Goal: Task Accomplishment & Management: Complete application form

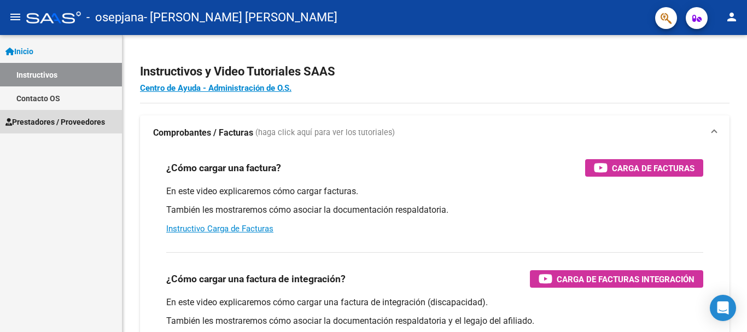
click at [43, 118] on span "Prestadores / Proveedores" at bounding box center [55, 122] width 100 height 12
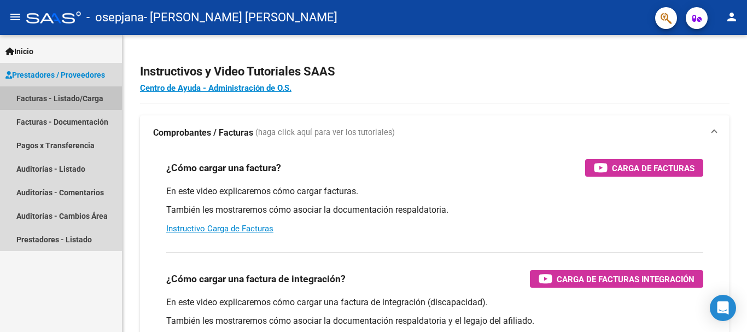
click at [49, 97] on link "Facturas - Listado/Carga" at bounding box center [61, 98] width 122 height 24
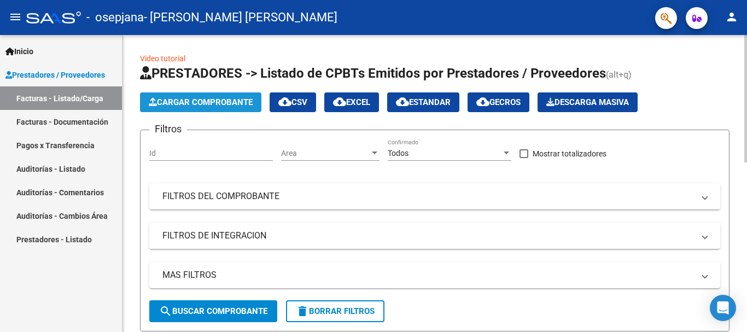
click at [200, 101] on span "Cargar Comprobante" at bounding box center [201, 102] width 104 height 10
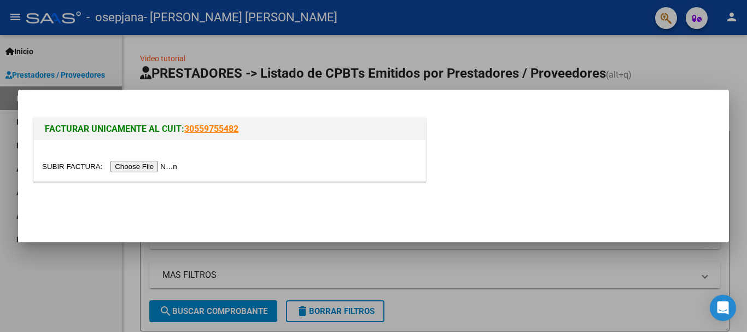
click at [159, 167] on input "file" at bounding box center [111, 166] width 138 height 11
click at [156, 164] on input "file" at bounding box center [111, 166] width 138 height 11
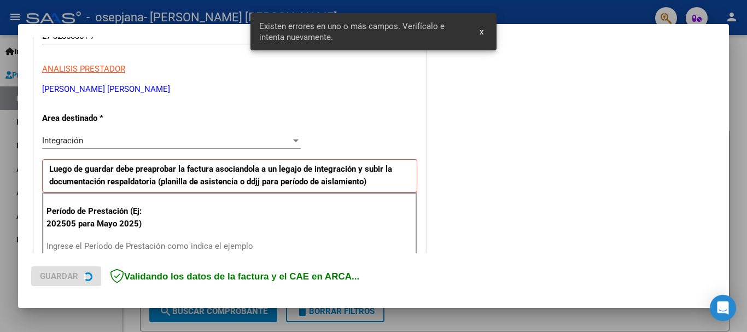
scroll to position [253, 0]
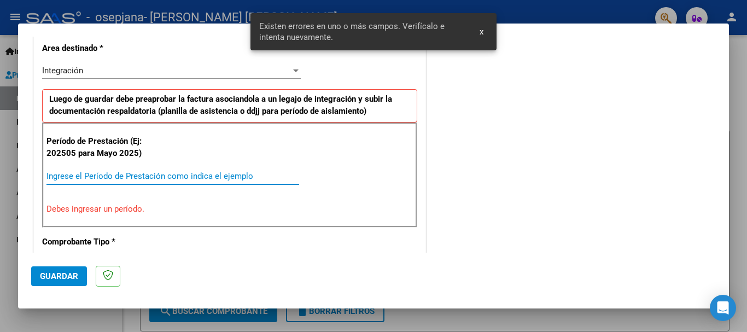
click at [159, 173] on input "Ingrese el Período de Prestación como indica el ejemplo" at bounding box center [173, 176] width 253 height 10
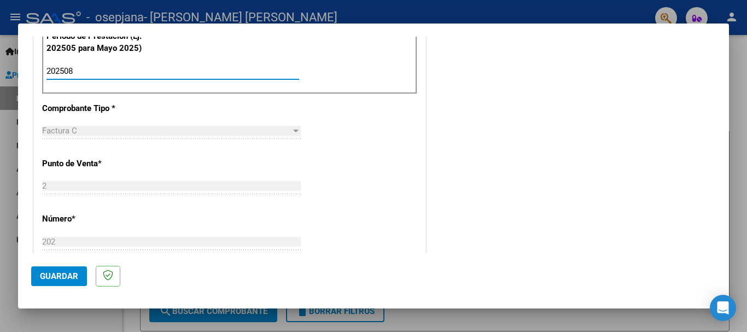
scroll to position [362, 0]
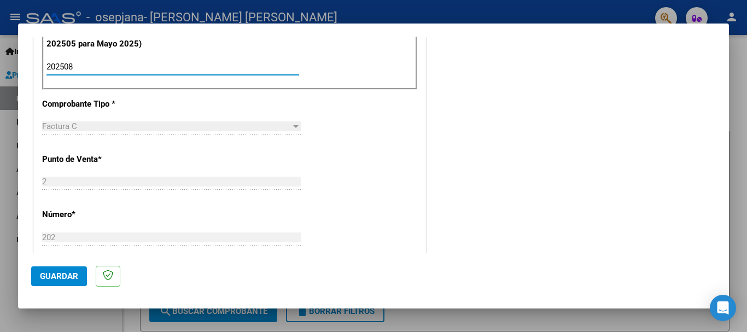
type input "202508"
click at [55, 281] on button "Guardar" at bounding box center [59, 276] width 56 height 20
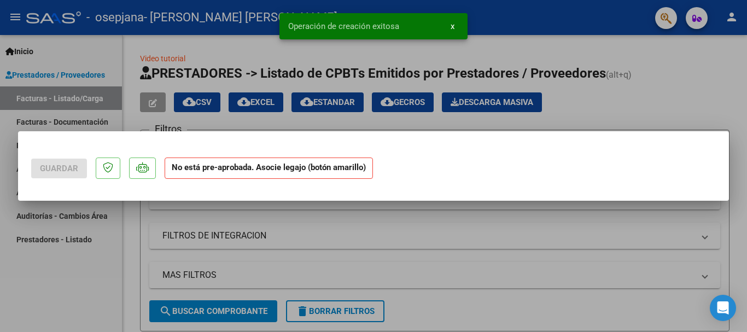
scroll to position [0, 0]
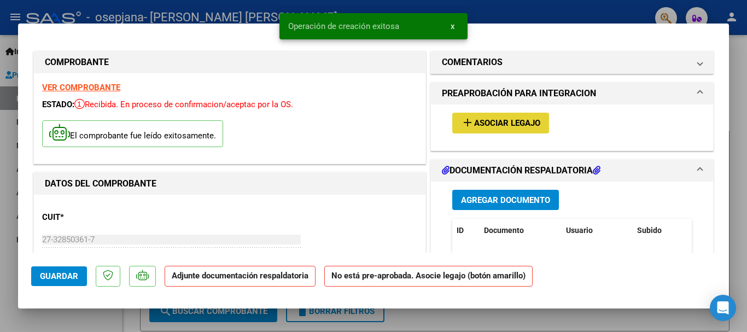
click at [535, 124] on span "Asociar Legajo" at bounding box center [507, 124] width 66 height 10
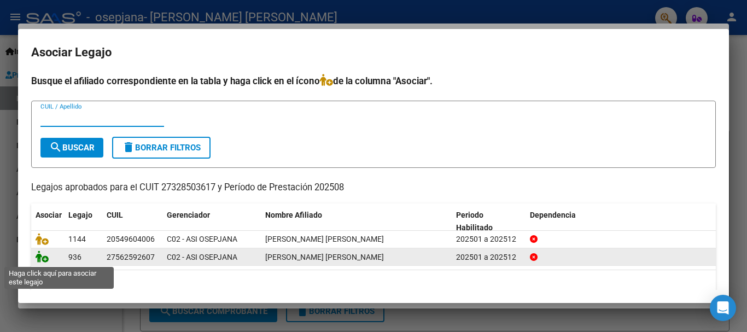
click at [45, 259] on icon at bounding box center [42, 257] width 13 height 12
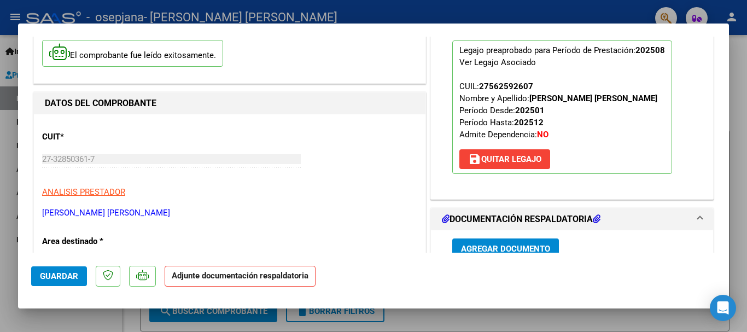
scroll to position [164, 0]
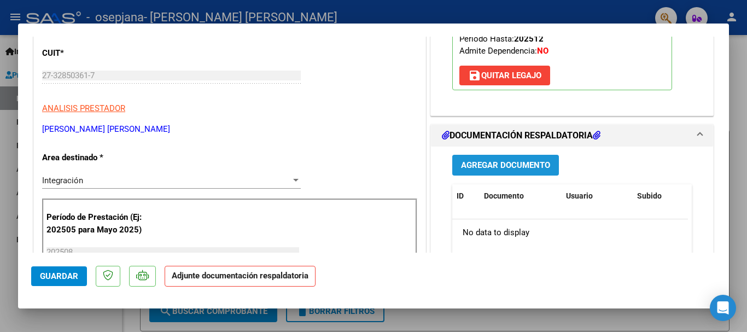
click at [513, 167] on span "Agregar Documento" at bounding box center [505, 166] width 89 height 10
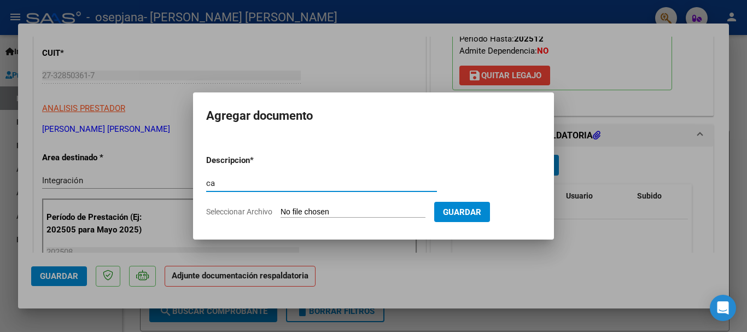
type input "c"
type input "CAE"
click at [351, 213] on input "Seleccionar Archivo" at bounding box center [353, 212] width 145 height 10
type input "C:\fakepath\CAE FACTURA T.O AGOSTO 2025 [PERSON_NAME].pdf"
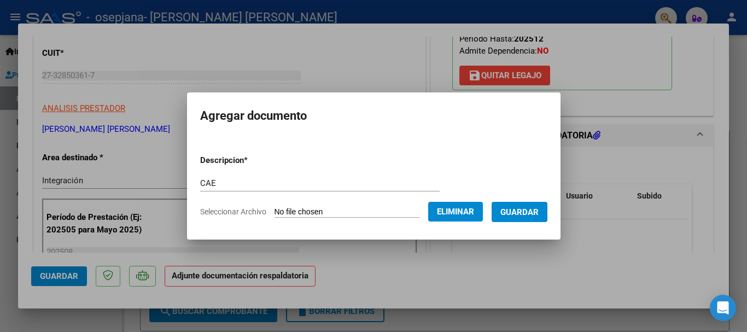
click at [539, 210] on span "Guardar" at bounding box center [520, 212] width 38 height 10
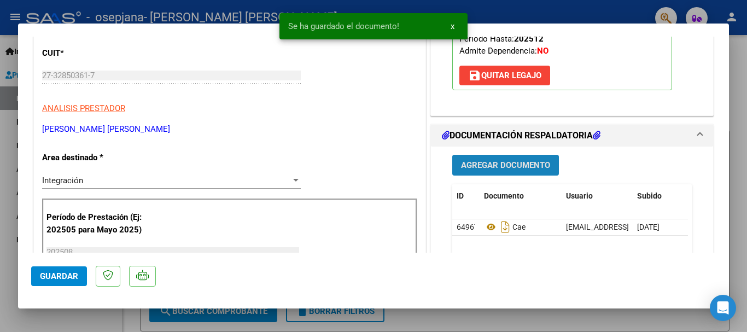
click at [509, 163] on span "Agregar Documento" at bounding box center [505, 166] width 89 height 10
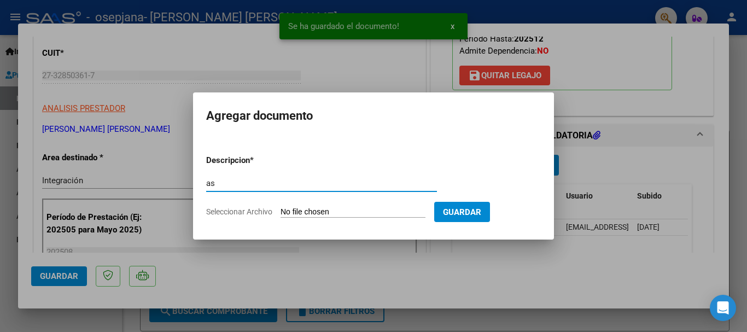
type input "a"
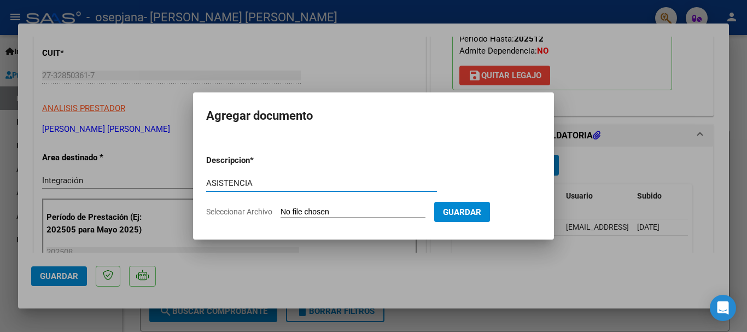
type input "ASISTENCIA"
click at [332, 210] on input "Seleccionar Archivo" at bounding box center [353, 212] width 145 height 10
type input "C:\fakepath\Asistencia T.O agosto [PERSON_NAME] .pdf"
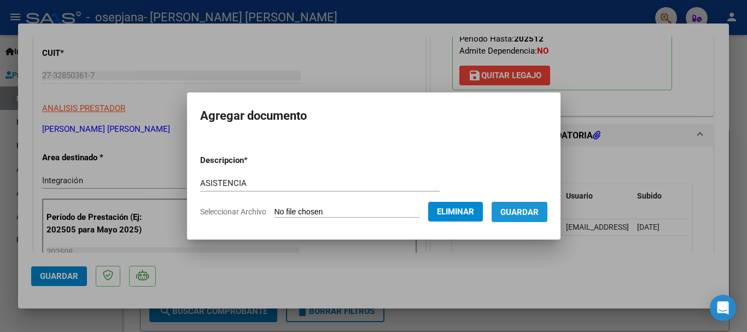
click at [524, 211] on span "Guardar" at bounding box center [520, 212] width 38 height 10
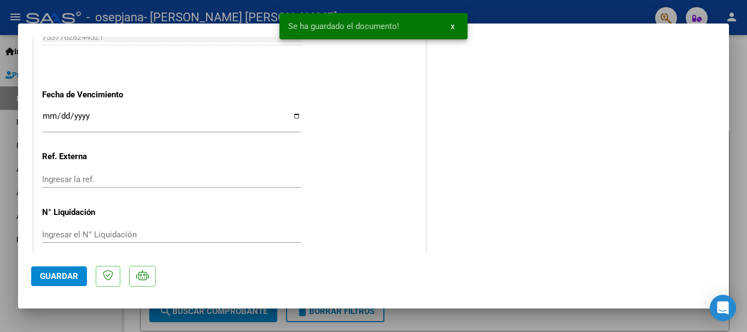
scroll to position [763, 0]
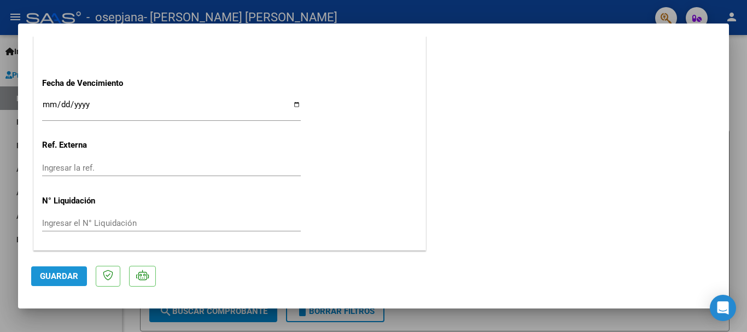
click at [42, 280] on span "Guardar" at bounding box center [59, 276] width 38 height 10
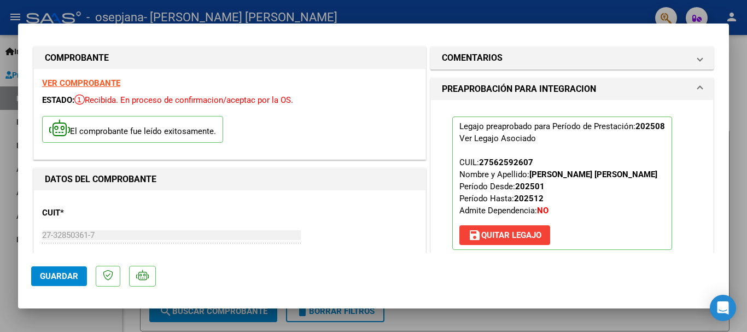
scroll to position [0, 0]
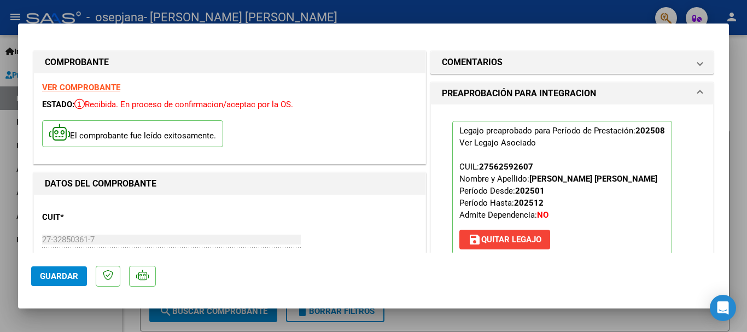
click at [5, 108] on div at bounding box center [373, 166] width 747 height 332
type input "$ 0,00"
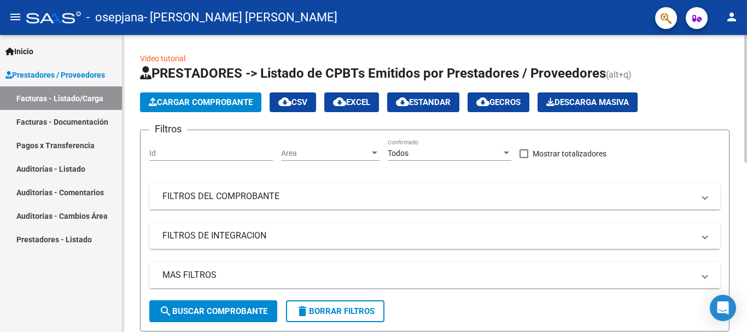
click at [246, 99] on span "Cargar Comprobante" at bounding box center [201, 102] width 104 height 10
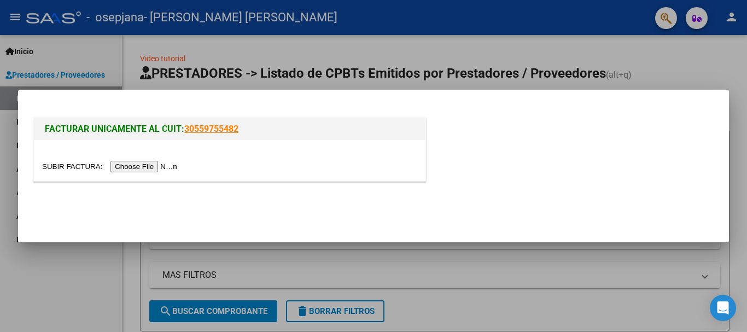
click at [163, 163] on input "file" at bounding box center [111, 166] width 138 height 11
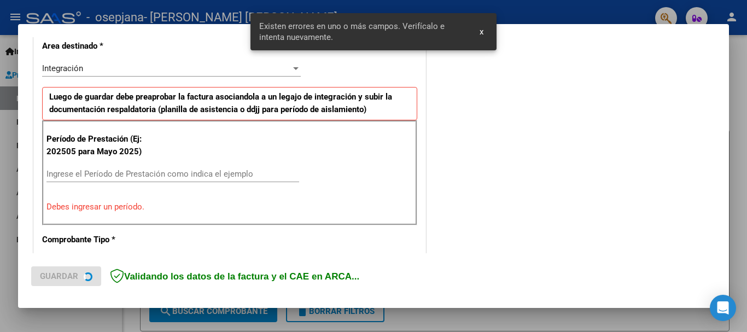
scroll to position [273, 0]
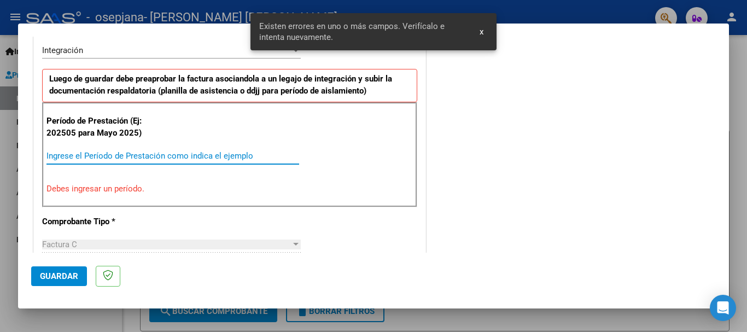
click at [256, 156] on input "Ingrese el Período de Prestación como indica el ejemplo" at bounding box center [173, 156] width 253 height 10
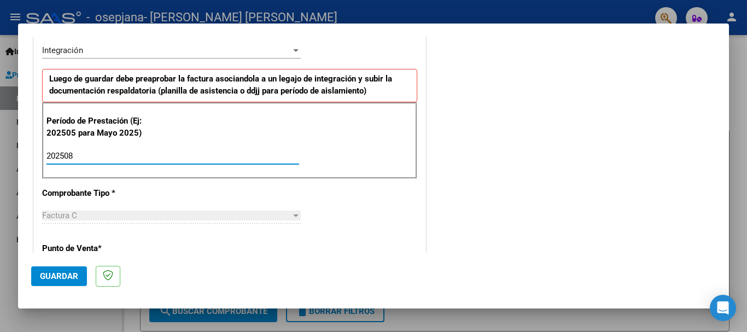
type input "202508"
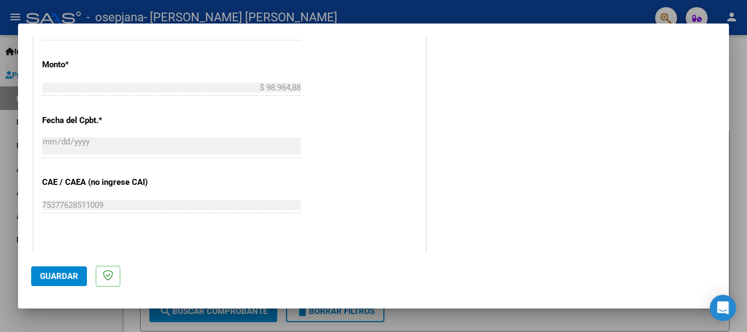
scroll to position [601, 0]
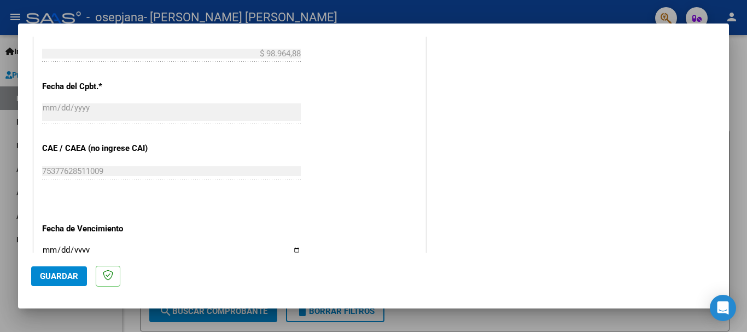
click at [49, 282] on button "Guardar" at bounding box center [59, 276] width 56 height 20
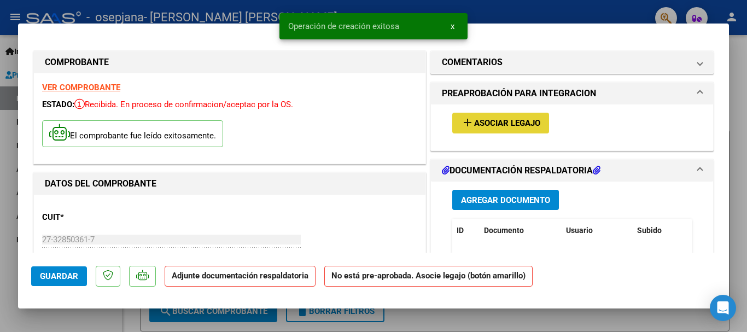
click at [512, 120] on span "Asociar Legajo" at bounding box center [507, 124] width 66 height 10
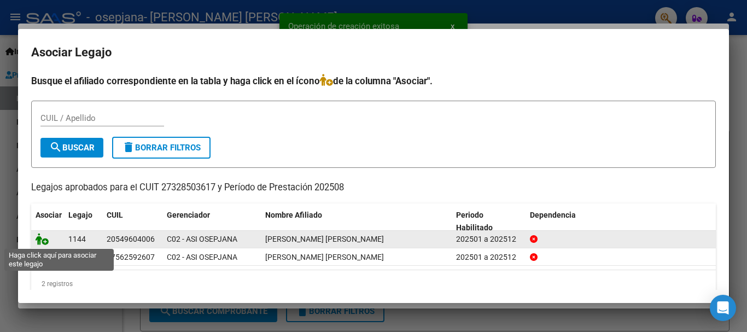
click at [47, 245] on icon at bounding box center [42, 239] width 13 height 12
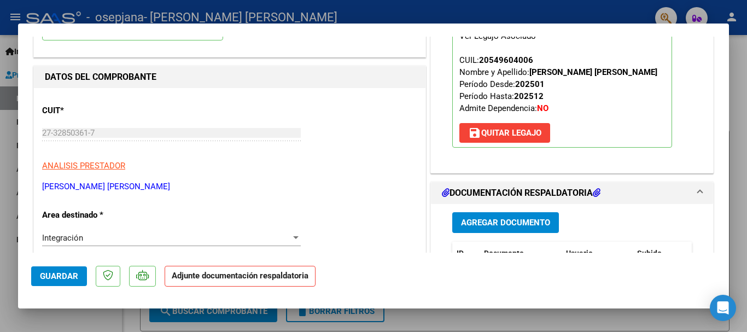
scroll to position [109, 0]
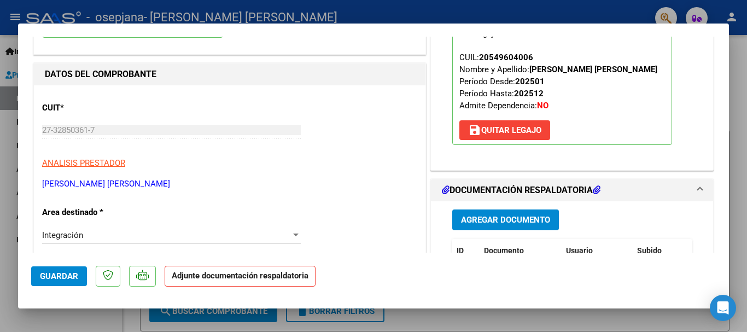
click at [468, 222] on span "Agregar Documento" at bounding box center [505, 221] width 89 height 10
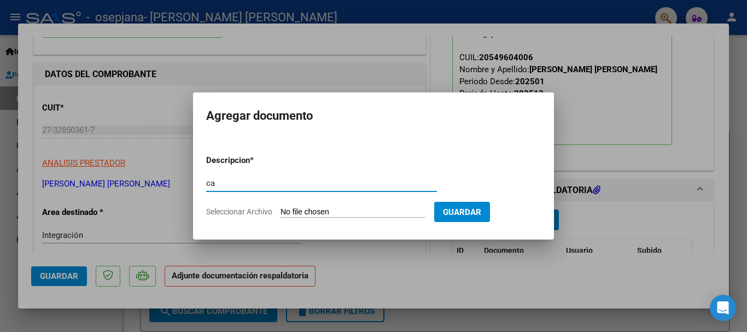
type input "c"
type input "CAE"
click at [343, 205] on form "Descripcion * CAE Escriba aquí una descripcion Seleccionar Archivo Guardar" at bounding box center [373, 186] width 335 height 80
click at [329, 211] on input "Seleccionar Archivo" at bounding box center [353, 212] width 145 height 10
type input "C:\fakepath\CAE FACTURA AGOSTO [PERSON_NAME].pdf"
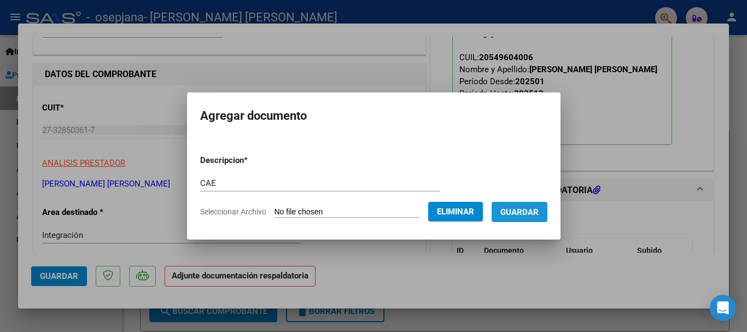
click at [539, 217] on span "Guardar" at bounding box center [520, 212] width 38 height 10
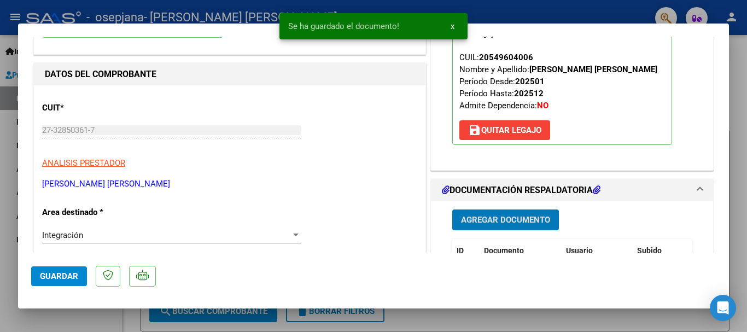
click at [518, 222] on span "Agregar Documento" at bounding box center [505, 221] width 89 height 10
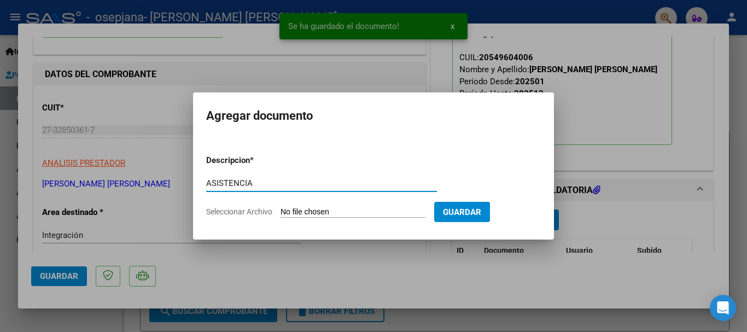
type input "ASISTENCIA"
click at [311, 207] on input "Seleccionar Archivo" at bounding box center [353, 212] width 145 height 10
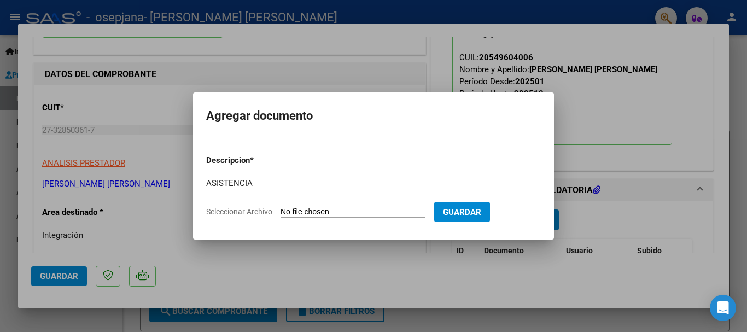
type input "C:\fakepath\Asistencia T.O agosto [PERSON_NAME] .pdf"
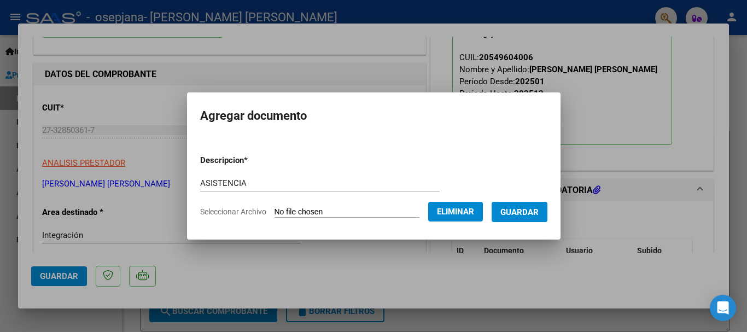
click at [538, 217] on button "Guardar" at bounding box center [520, 212] width 56 height 20
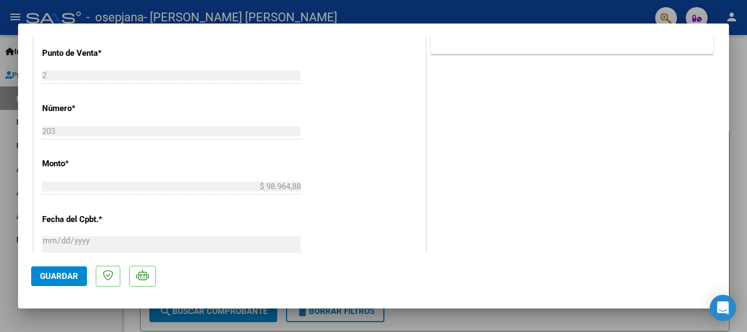
scroll to position [657, 0]
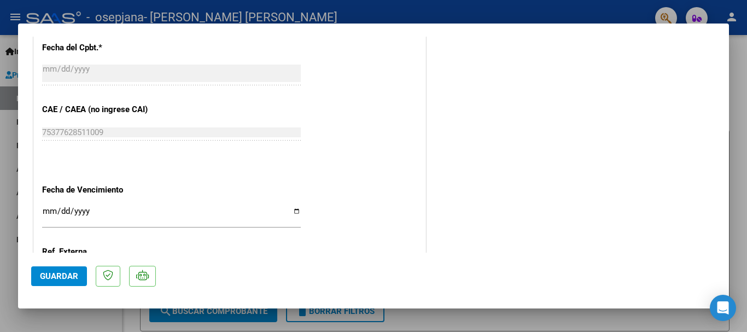
click at [51, 275] on span "Guardar" at bounding box center [59, 276] width 38 height 10
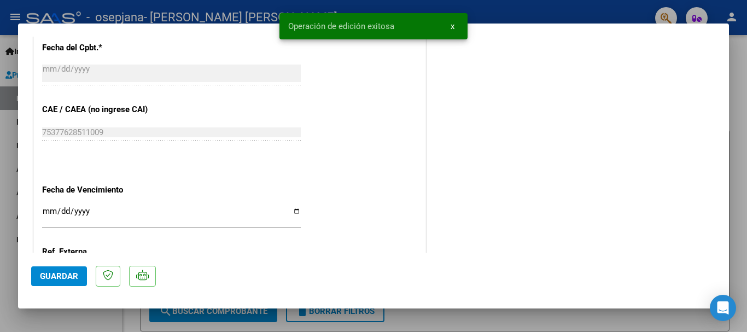
click at [0, 119] on div at bounding box center [373, 166] width 747 height 332
type input "$ 0,00"
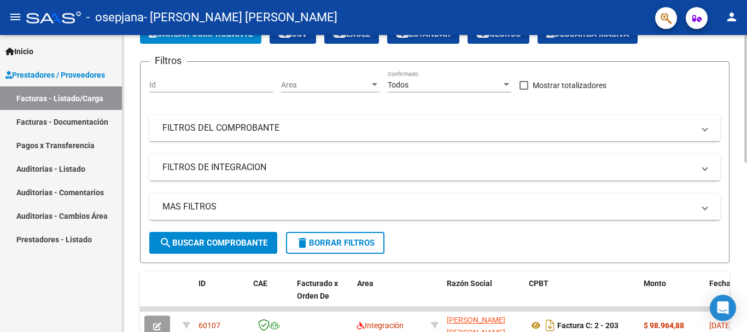
scroll to position [0, 0]
